Goal: Find specific page/section: Find specific page/section

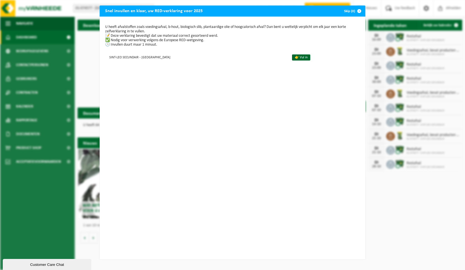
click at [355, 10] on span "button" at bounding box center [359, 11] width 11 height 11
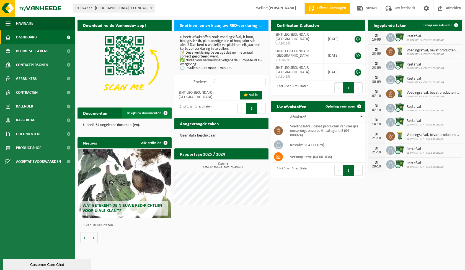
click at [137, 112] on span "Bekijk uw documenten" at bounding box center [144, 114] width 35 height 4
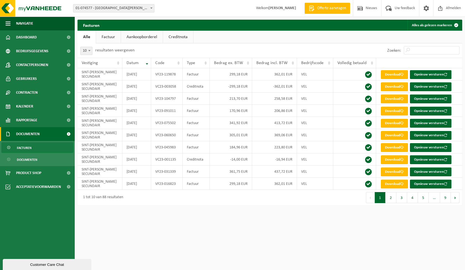
click at [109, 36] on link "Factuur" at bounding box center [108, 37] width 25 height 13
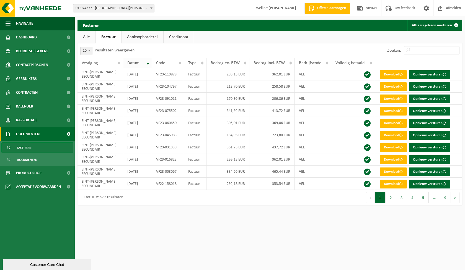
click at [147, 63] on th "Datum" at bounding box center [137, 63] width 29 height 11
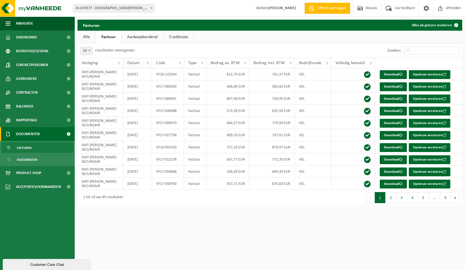
click at [147, 67] on th "Datum" at bounding box center [137, 63] width 29 height 11
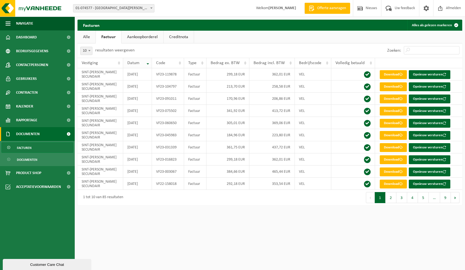
click at [147, 67] on th "Datum" at bounding box center [137, 63] width 29 height 11
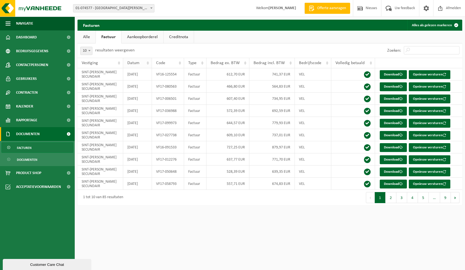
click at [147, 67] on th "Datum" at bounding box center [137, 63] width 29 height 11
click at [150, 8] on span at bounding box center [152, 7] width 6 height 7
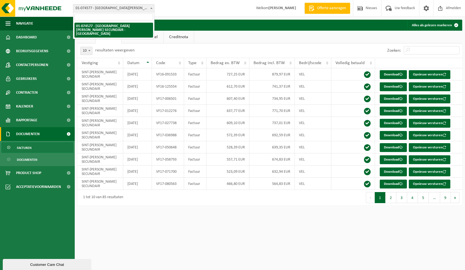
click at [150, 8] on span at bounding box center [152, 7] width 6 height 7
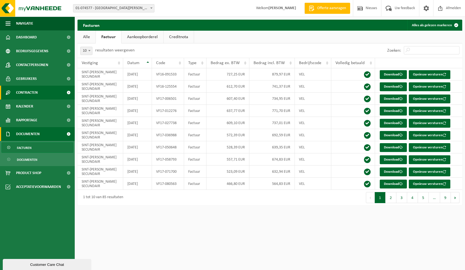
click at [38, 91] on span "Contracten" at bounding box center [27, 93] width 22 height 14
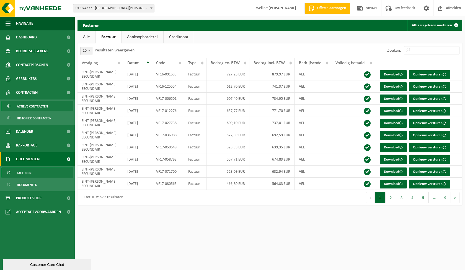
click at [40, 107] on span "Actieve contracten" at bounding box center [32, 106] width 31 height 11
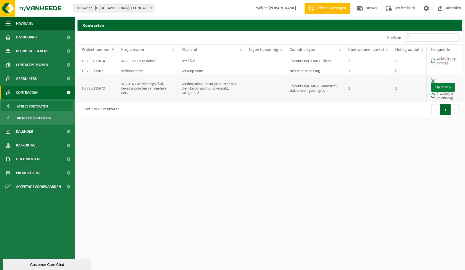
click at [442, 89] on link "Op afroep" at bounding box center [443, 87] width 24 height 9
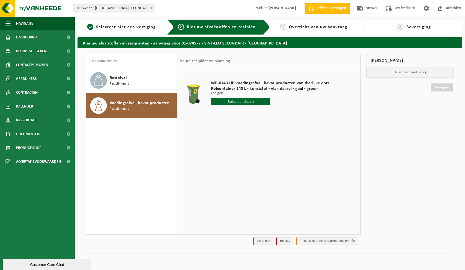
click at [124, 104] on span "Voedingsafval, bevat producten van dierlijke oorsprong, onverpakt, categorie 3" at bounding box center [143, 103] width 66 height 7
click at [131, 76] on div "Restafval Recipiënten: 1" at bounding box center [143, 80] width 66 height 17
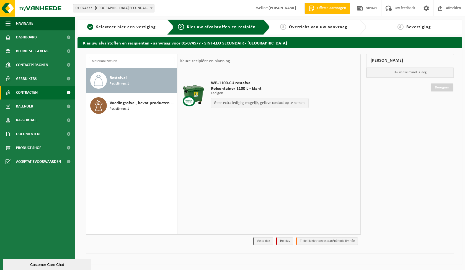
click at [30, 93] on span "Contracten" at bounding box center [27, 93] width 22 height 14
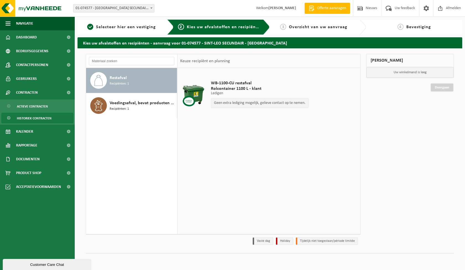
click at [40, 119] on span "Historiek contracten" at bounding box center [34, 118] width 35 height 11
